Goal: Task Accomplishment & Management: Manage account settings

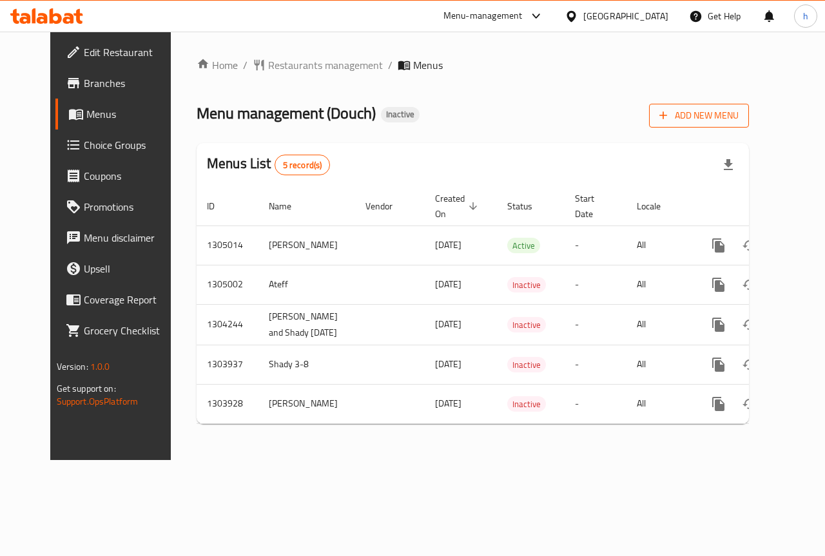
click at [738, 113] on span "Add New Menu" at bounding box center [698, 116] width 79 height 16
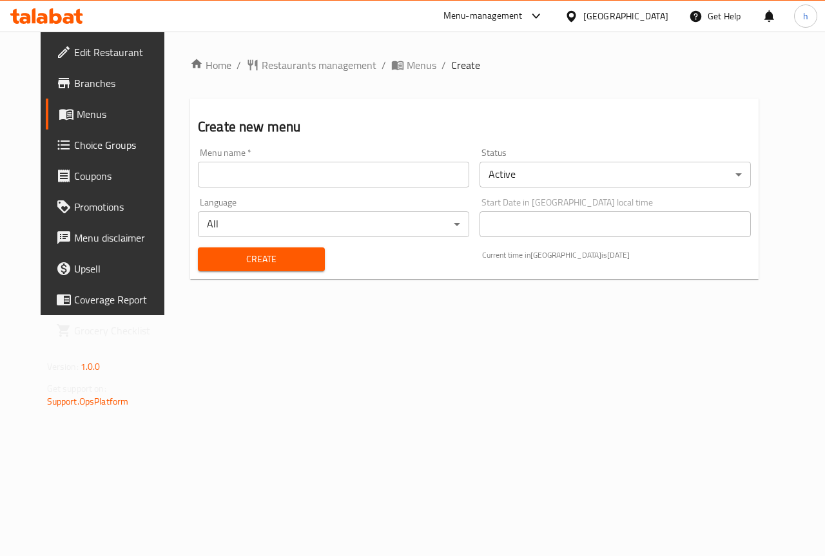
click at [338, 179] on input "text" at bounding box center [333, 175] width 271 height 26
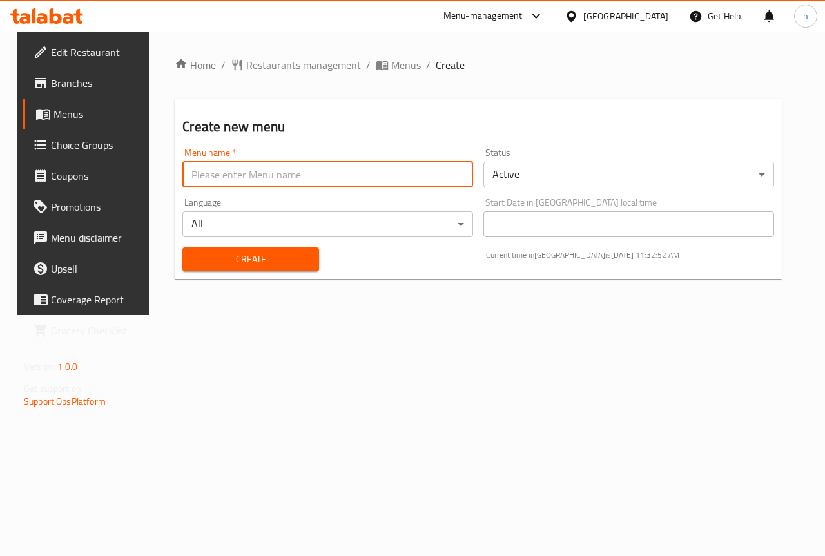
type input "Hassan"
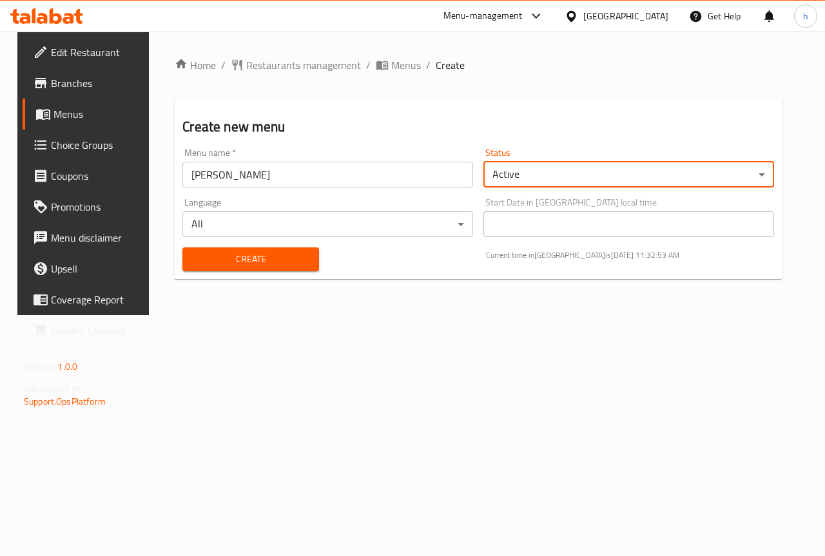
click at [288, 263] on span "Create" at bounding box center [250, 259] width 115 height 16
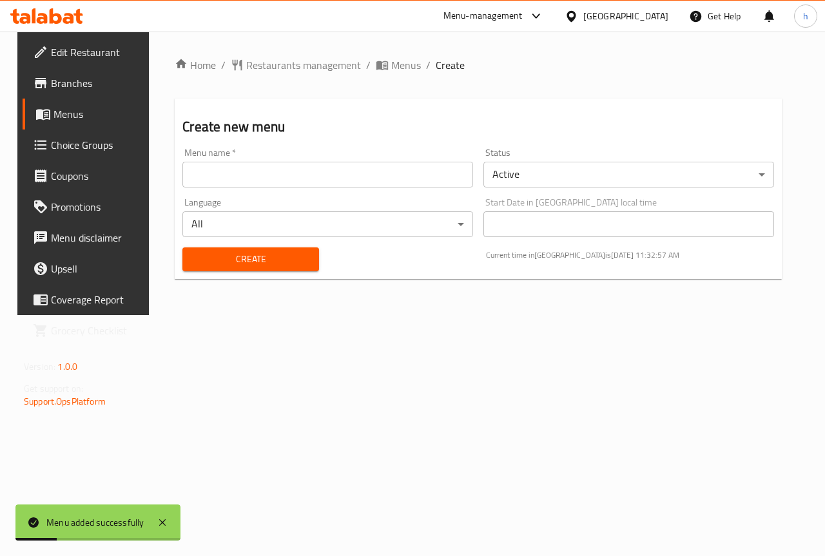
click at [64, 108] on span "Menus" at bounding box center [99, 113] width 92 height 15
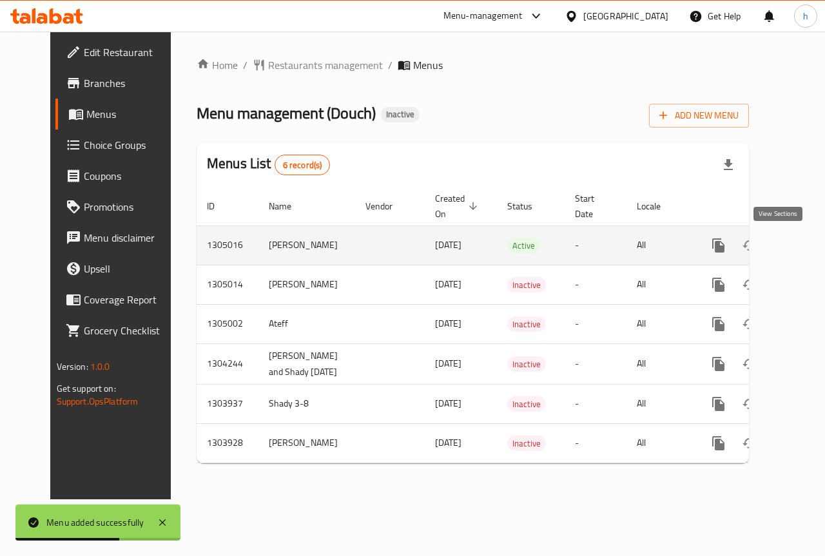
click at [804, 244] on icon "enhanced table" at bounding box center [811, 245] width 15 height 15
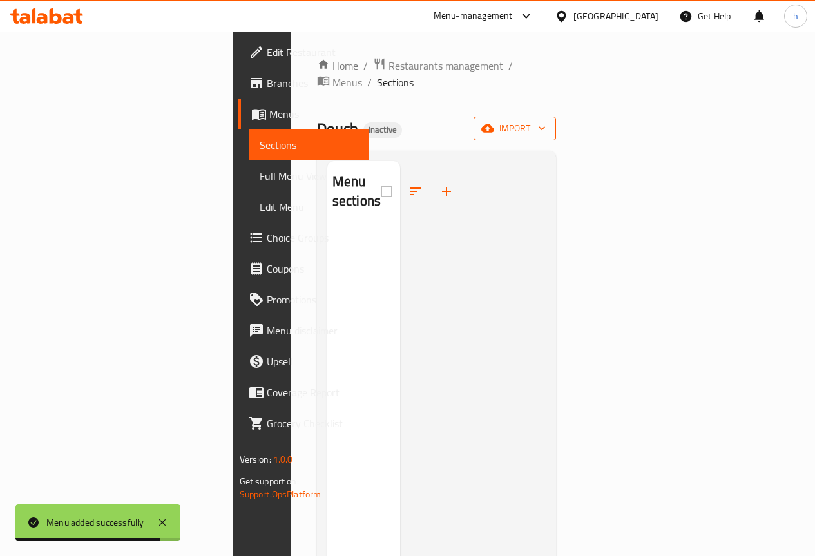
click at [556, 123] on button "import" at bounding box center [515, 129] width 82 height 24
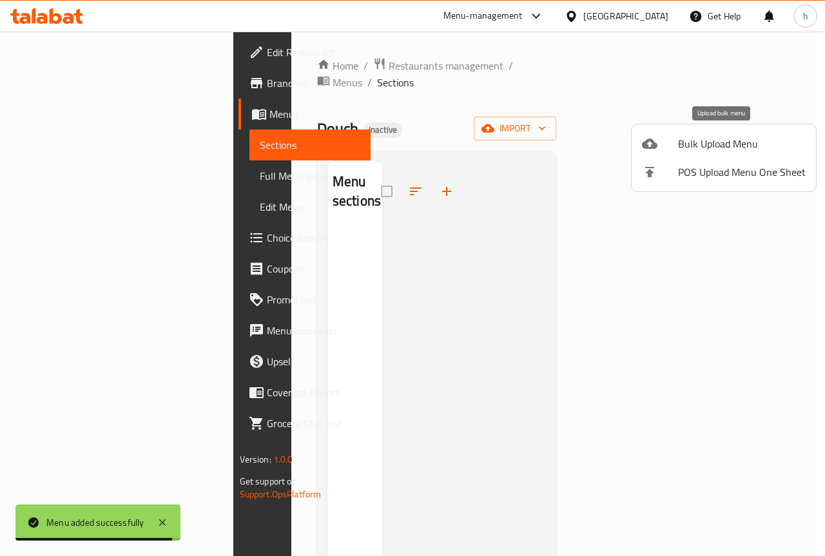
click at [739, 144] on span "Bulk Upload Menu" at bounding box center [742, 143] width 128 height 15
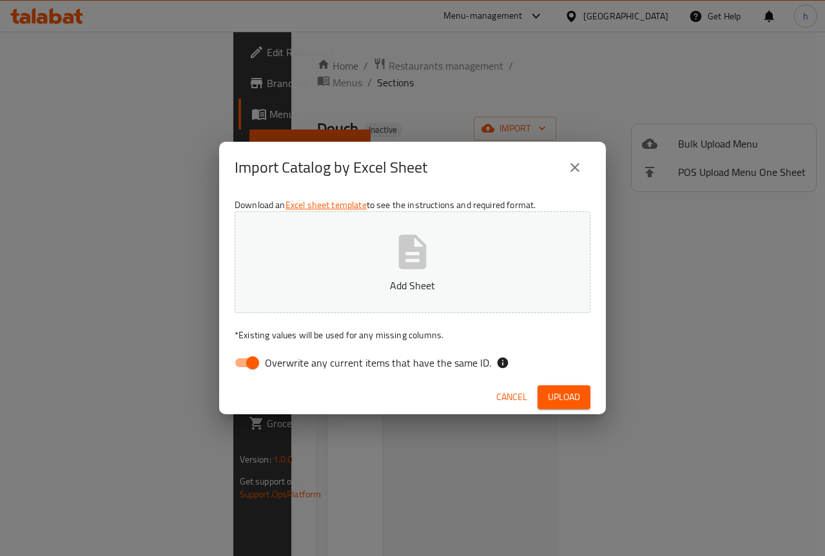
click at [354, 362] on span "Overwrite any current items that have the same ID." at bounding box center [378, 362] width 226 height 15
click at [289, 362] on input "Overwrite any current items that have the same ID." at bounding box center [252, 363] width 73 height 24
checkbox input "false"
click at [385, 267] on button "Add Sheet" at bounding box center [413, 262] width 356 height 102
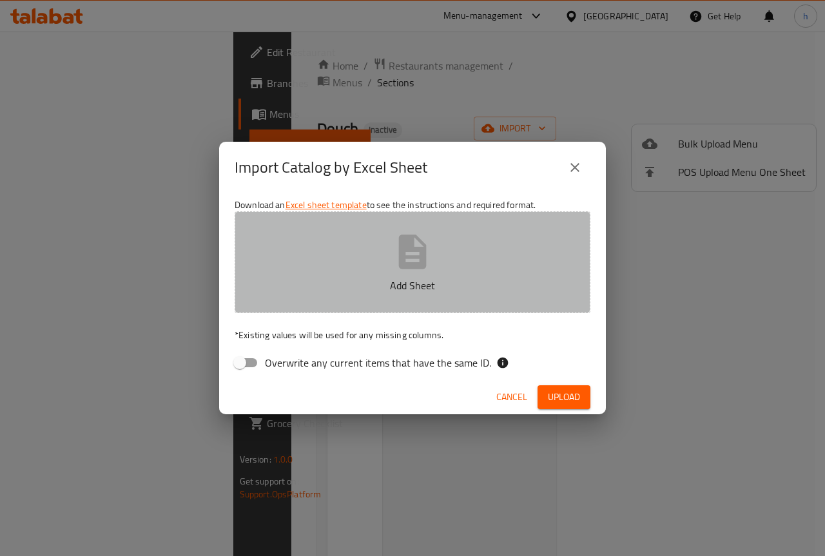
click at [434, 265] on button "Add Sheet" at bounding box center [413, 262] width 356 height 102
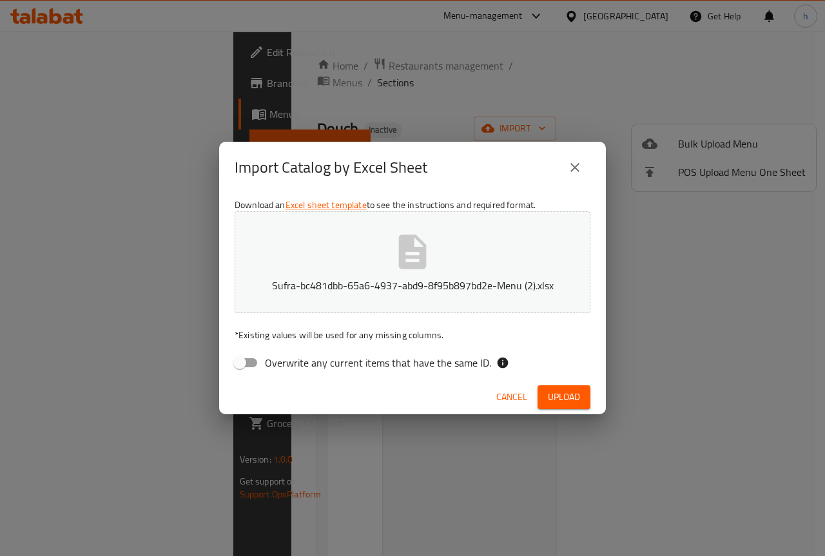
click at [560, 395] on span "Upload" at bounding box center [564, 397] width 32 height 16
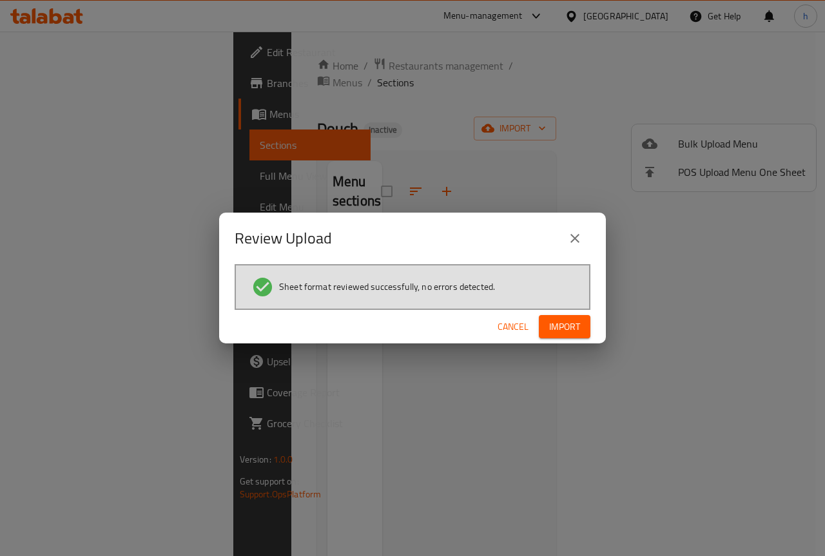
click at [569, 330] on span "Import" at bounding box center [564, 327] width 31 height 16
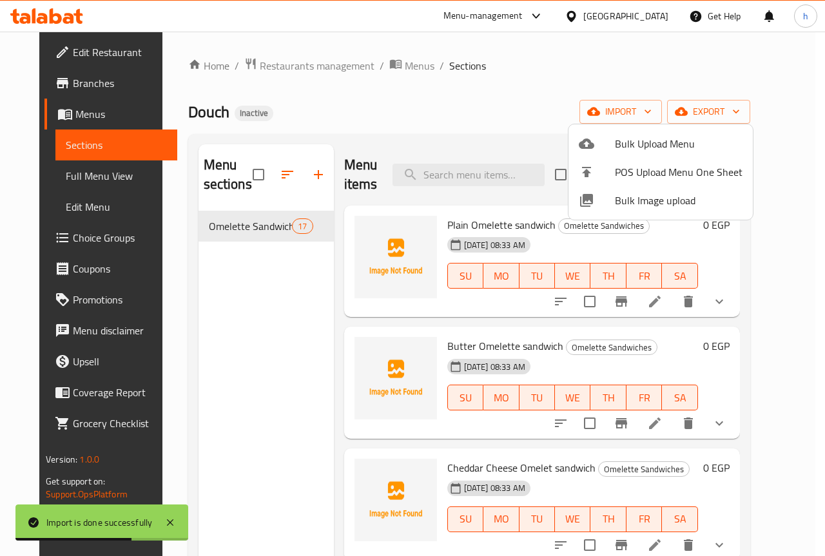
click at [231, 348] on div at bounding box center [412, 278] width 825 height 556
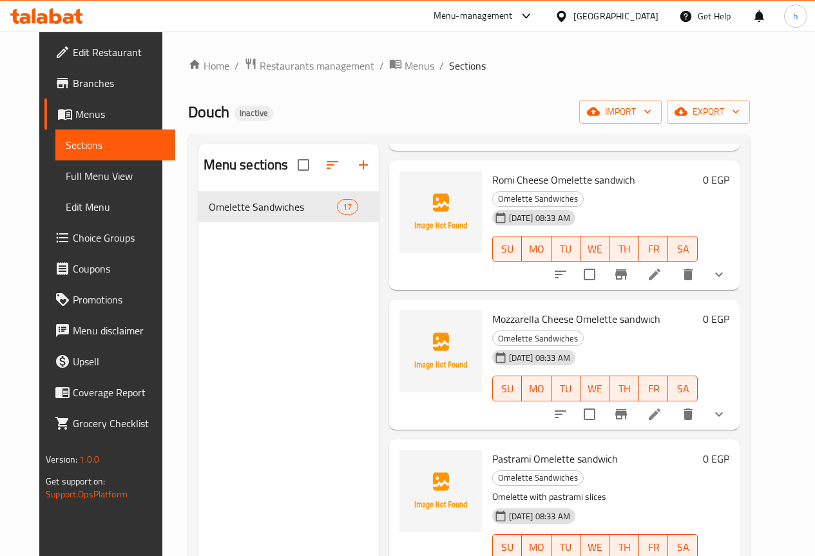
scroll to position [253, 0]
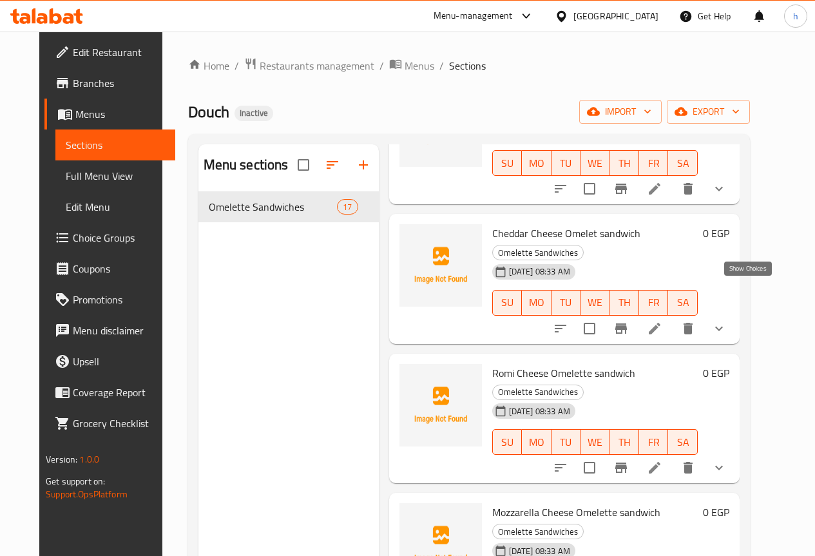
click at [727, 321] on icon "show more" at bounding box center [719, 328] width 15 height 15
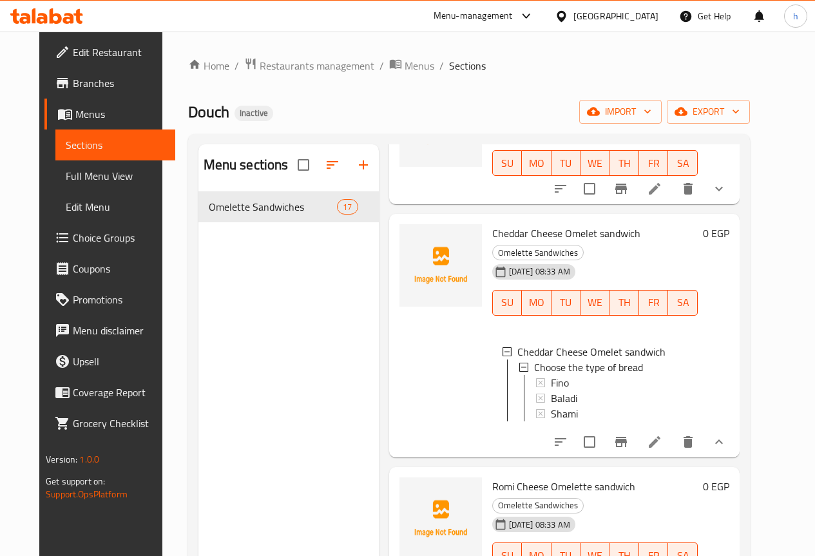
scroll to position [2, 0]
click at [727, 434] on icon "show more" at bounding box center [719, 441] width 15 height 15
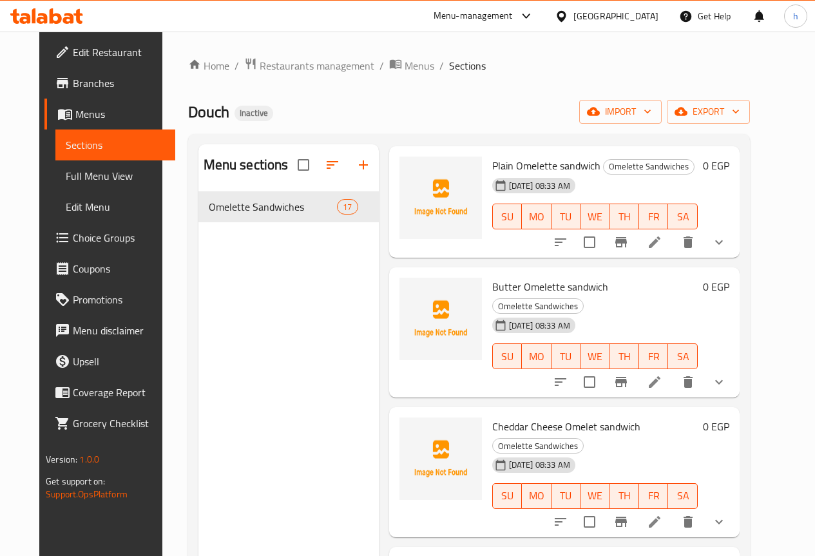
scroll to position [0, 0]
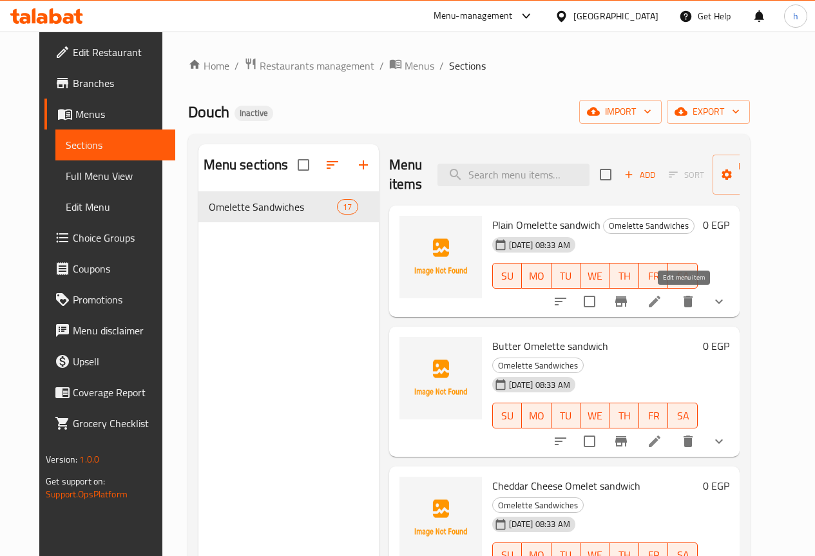
click at [661, 302] on icon at bounding box center [655, 302] width 12 height 12
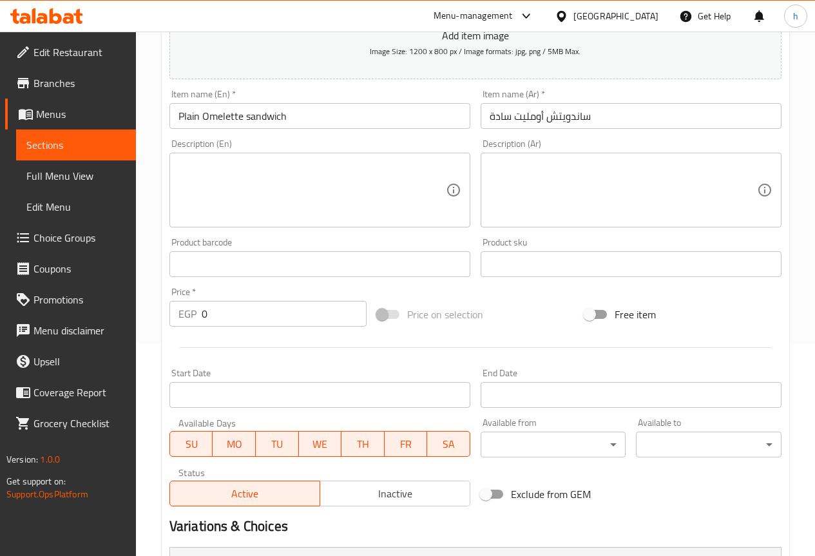
scroll to position [421, 0]
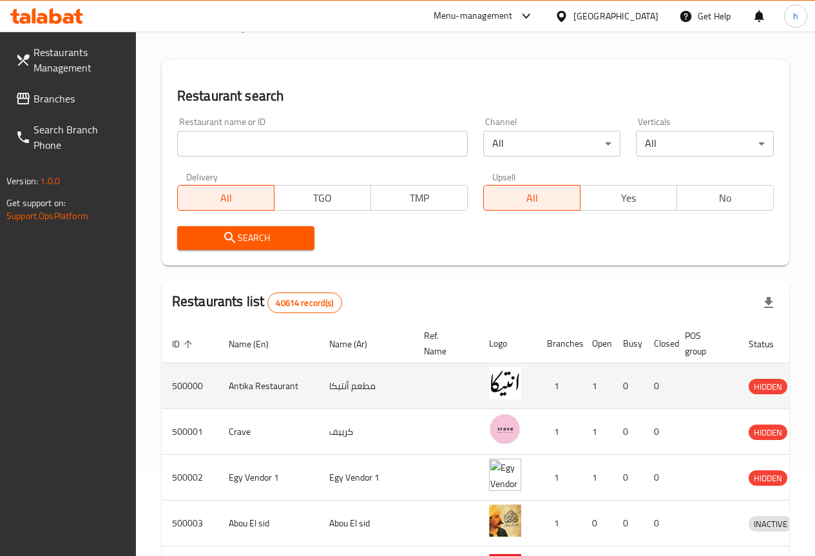
scroll to position [193, 0]
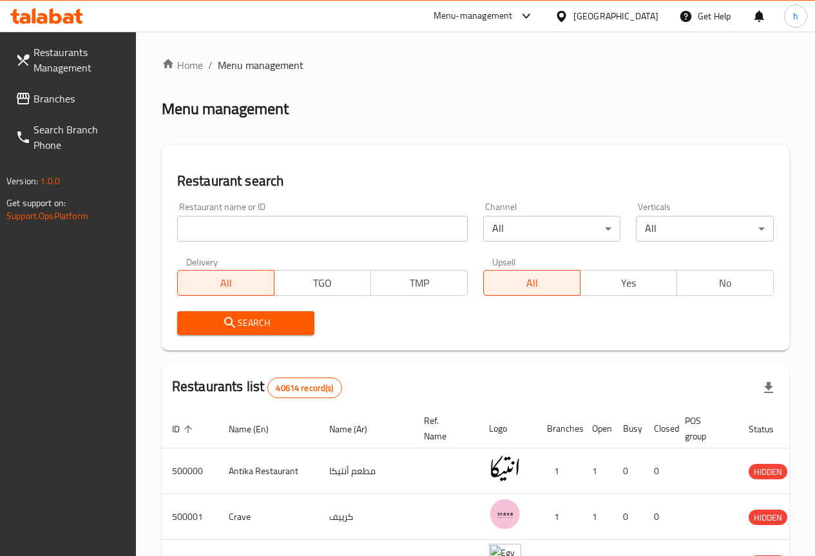
click at [63, 69] on span "Restaurants Management" at bounding box center [80, 59] width 92 height 31
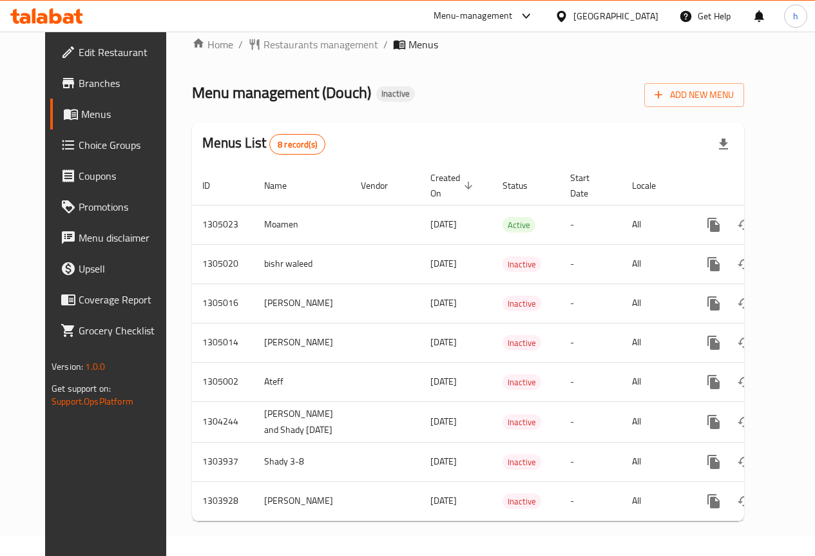
scroll to position [32, 0]
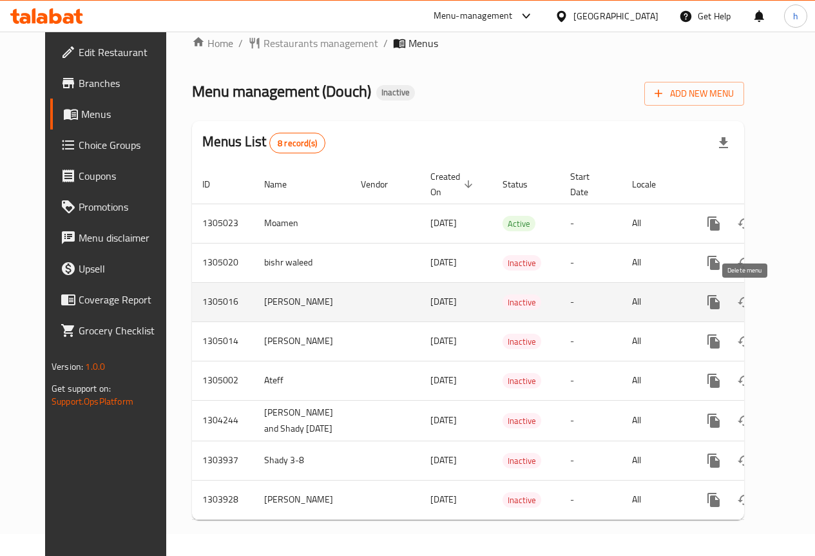
click at [771, 296] on icon "enhanced table" at bounding box center [775, 302] width 9 height 12
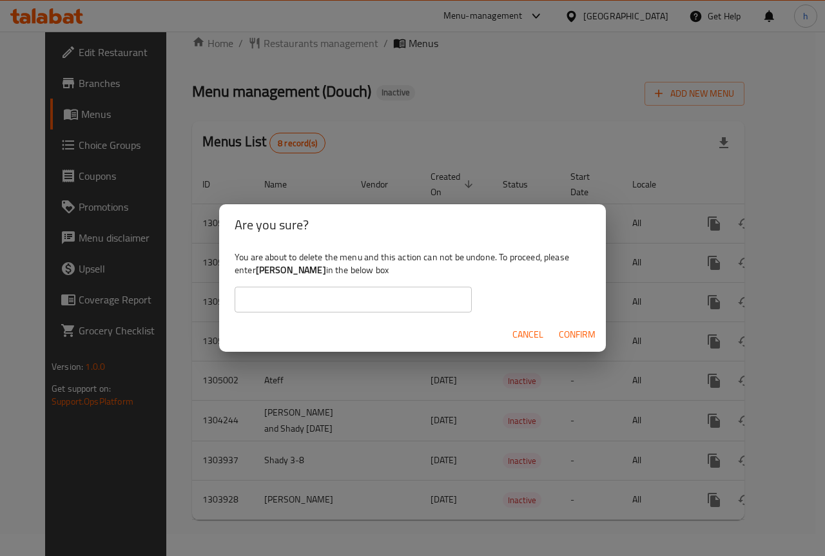
click at [579, 331] on span "Confirm" at bounding box center [577, 335] width 37 height 16
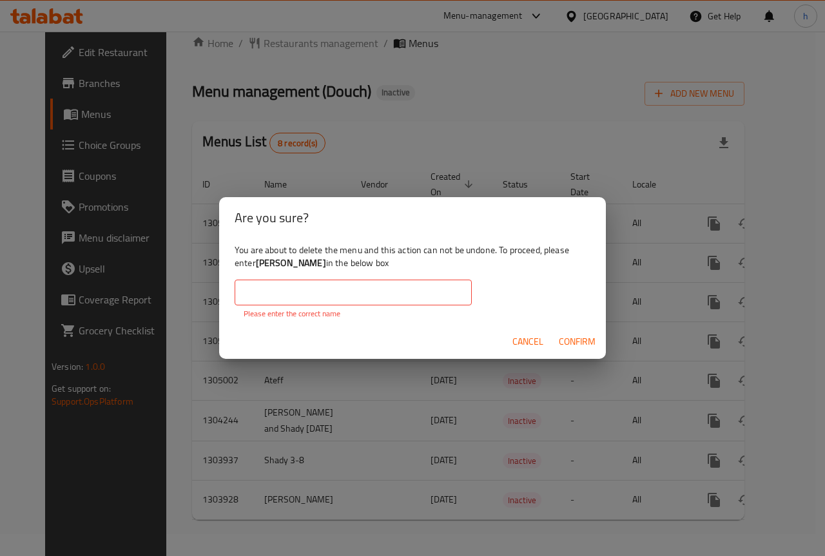
click at [275, 260] on b "Hassan" at bounding box center [291, 263] width 70 height 17
copy div "Hassan"
click at [330, 305] on input "text" at bounding box center [353, 293] width 237 height 26
paste input "Hassan"
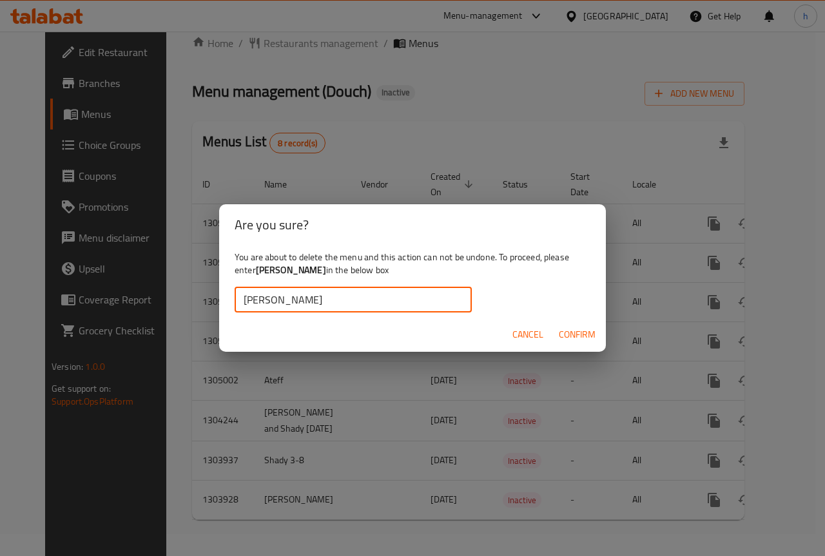
type input "Hassan"
click at [565, 331] on span "Confirm" at bounding box center [577, 335] width 37 height 16
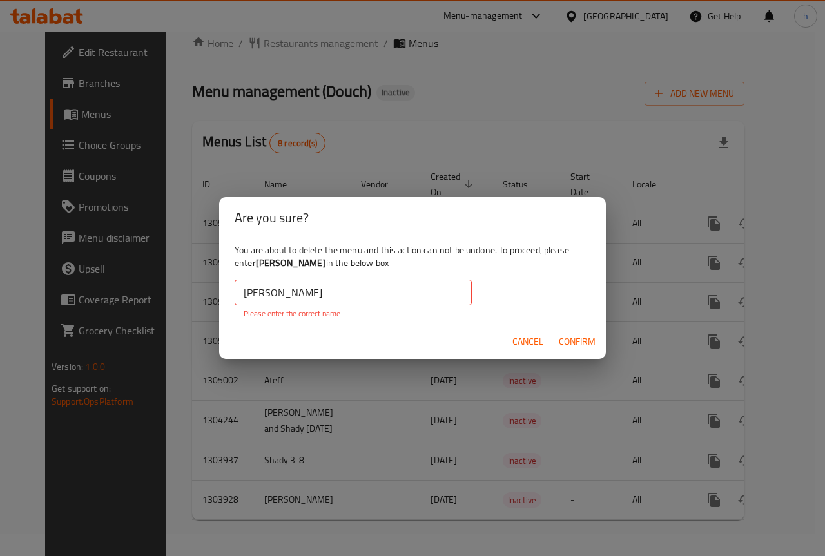
click at [281, 308] on p "Please enter the correct name" at bounding box center [353, 314] width 219 height 12
click at [244, 293] on input "Hassan" at bounding box center [353, 293] width 237 height 26
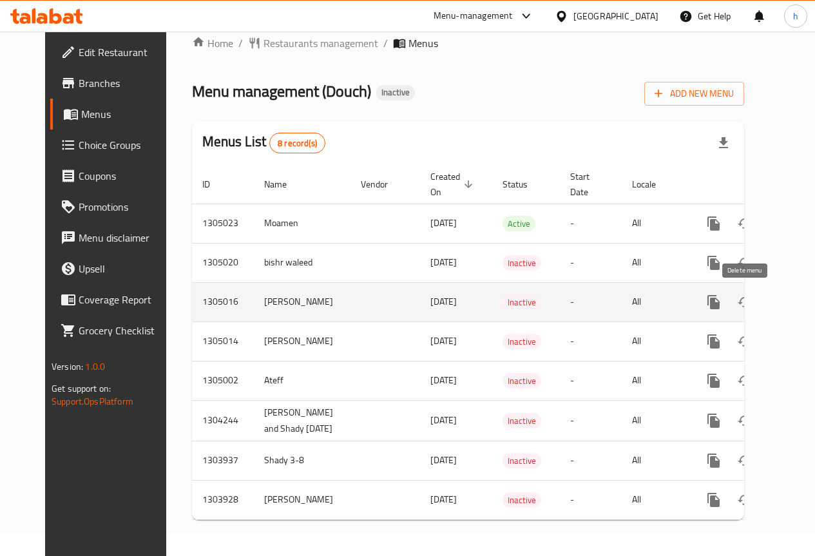
click at [771, 296] on icon "enhanced table" at bounding box center [775, 302] width 9 height 12
click at [799, 296] on icon "enhanced table" at bounding box center [806, 302] width 15 height 15
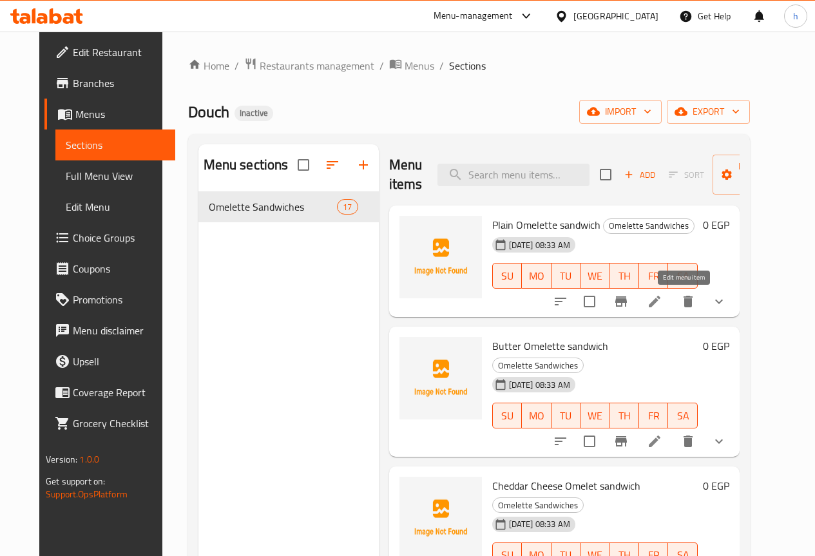
click at [663, 300] on icon at bounding box center [654, 301] width 15 height 15
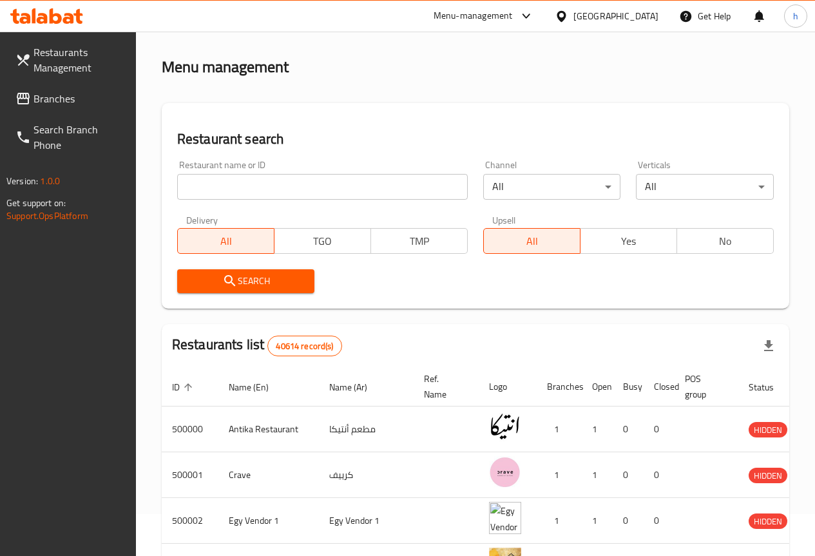
scroll to position [64, 0]
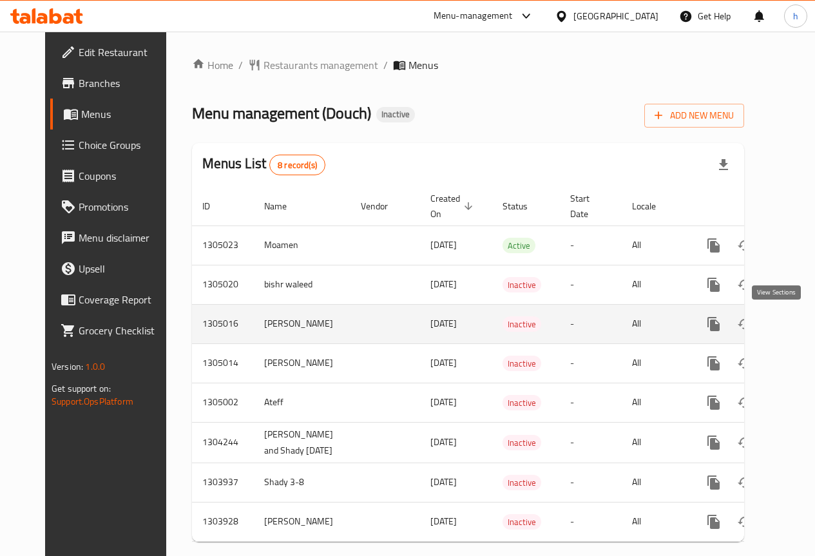
click at [791, 315] on link "enhanced table" at bounding box center [806, 324] width 31 height 31
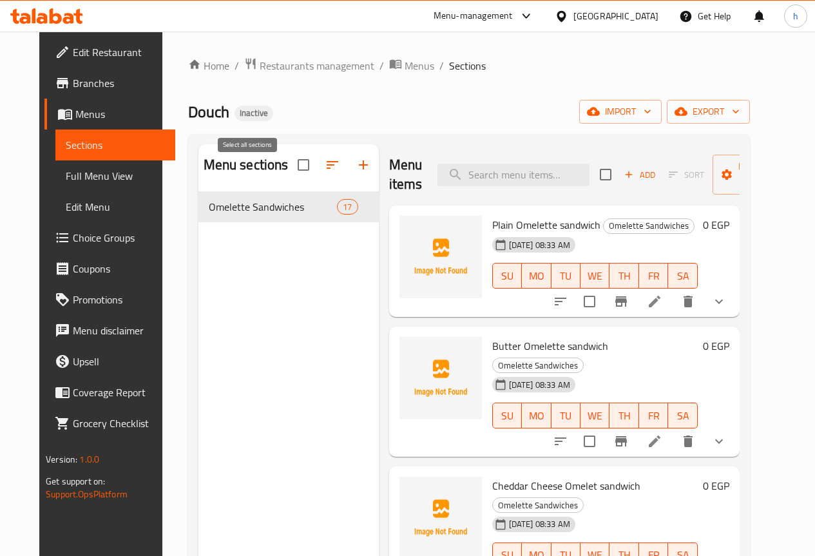
click at [290, 171] on input "checkbox" at bounding box center [303, 164] width 27 height 27
checkbox input "true"
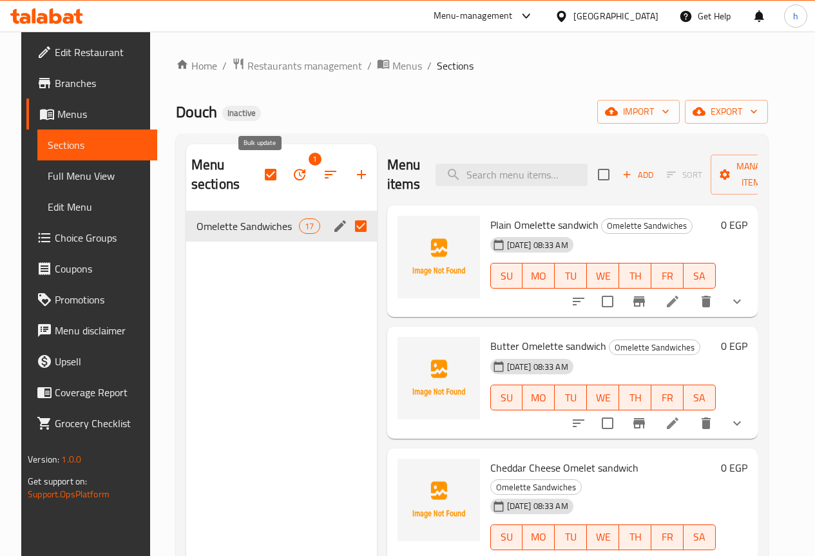
click at [294, 173] on icon "button" at bounding box center [300, 175] width 12 height 12
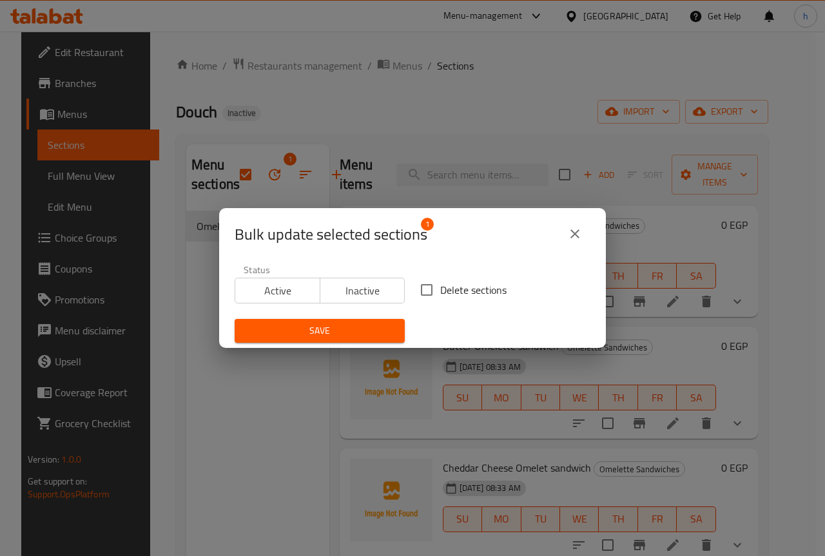
click at [458, 292] on span "Delete sections" at bounding box center [473, 289] width 66 height 15
click at [440, 292] on input "Delete sections" at bounding box center [426, 289] width 27 height 27
checkbox input "true"
click at [364, 327] on span "Save" at bounding box center [320, 331] width 150 height 16
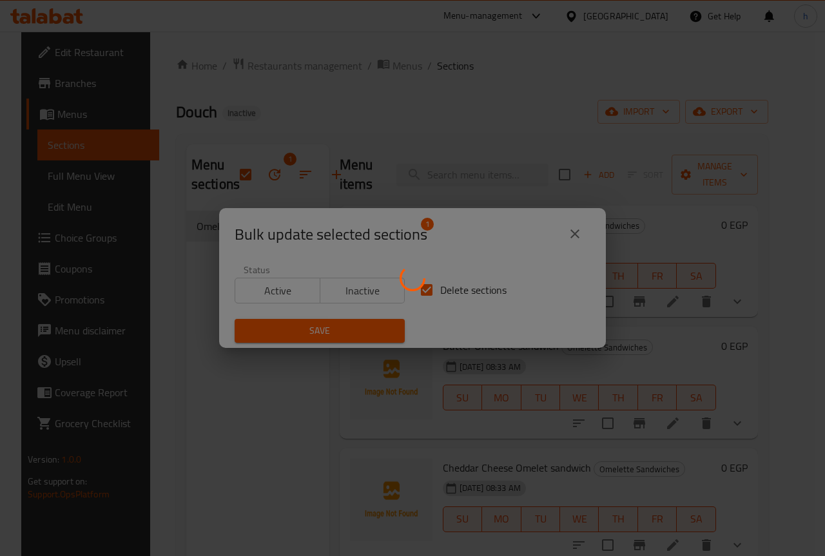
checkbox input "false"
